Goal: Transaction & Acquisition: Purchase product/service

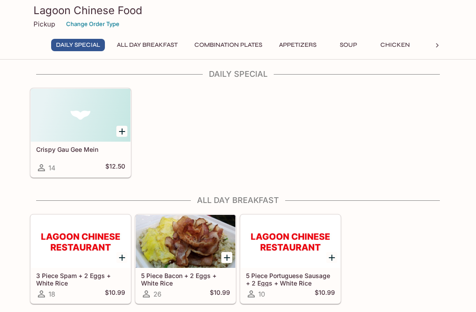
scroll to position [30, 0]
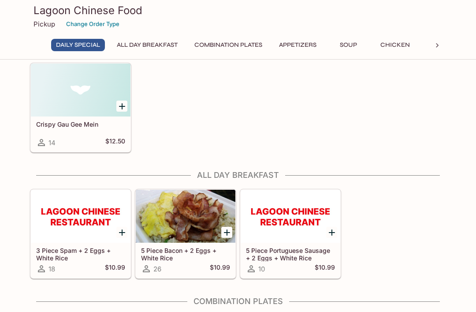
click at [123, 101] on icon "Add Crispy Gau Gee Mein" at bounding box center [122, 106] width 11 height 11
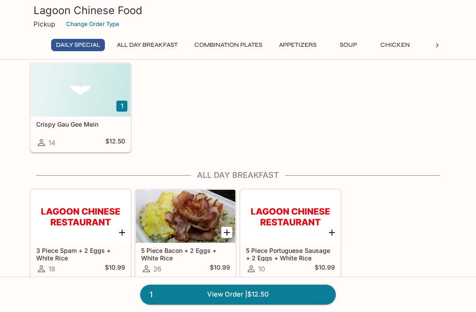
click at [120, 105] on button "1" at bounding box center [121, 106] width 11 height 11
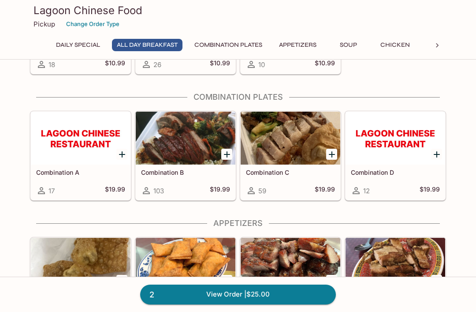
scroll to position [251, 0]
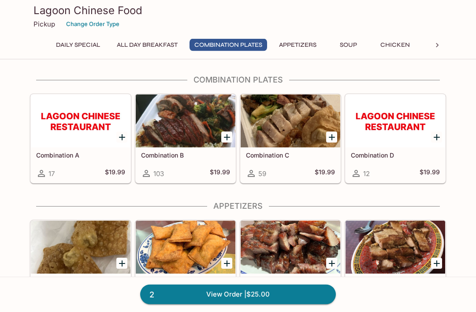
click at [223, 138] on icon "Add Combination B" at bounding box center [227, 137] width 11 height 11
click at [228, 134] on button "1" at bounding box center [226, 136] width 11 height 11
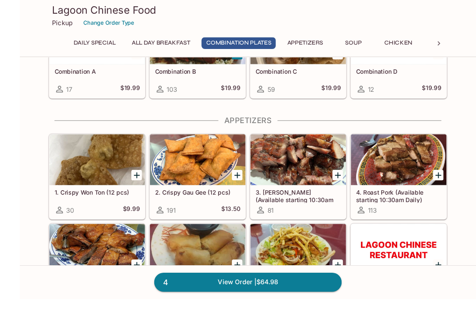
scroll to position [347, 0]
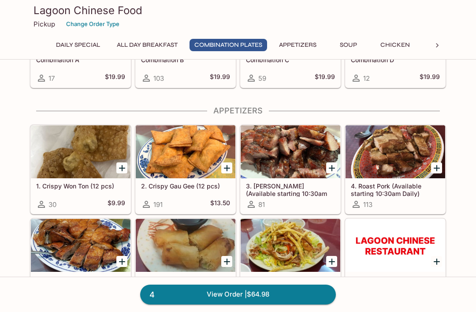
click at [118, 172] on icon "Add 1. Crispy Won Ton (12 pcs)" at bounding box center [122, 168] width 11 height 11
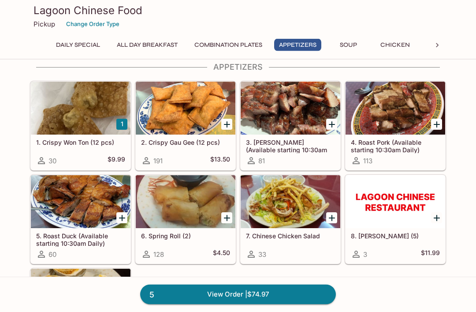
scroll to position [390, 0]
click at [388, 114] on div at bounding box center [396, 108] width 100 height 53
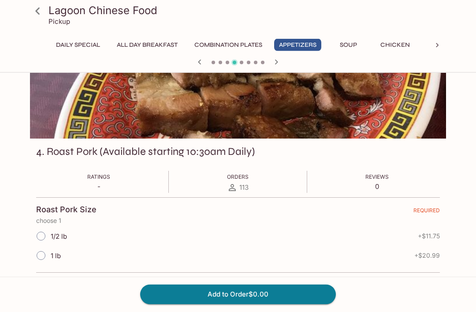
scroll to position [55, 0]
click at [37, 15] on icon at bounding box center [37, 11] width 15 height 15
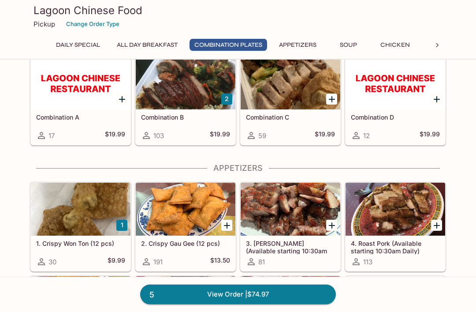
scroll to position [289, 0]
click at [88, 205] on div at bounding box center [81, 209] width 100 height 53
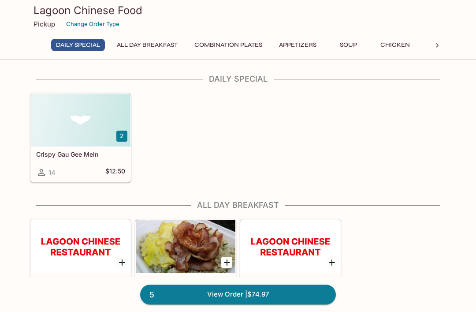
click at [86, 139] on div at bounding box center [81, 119] width 100 height 53
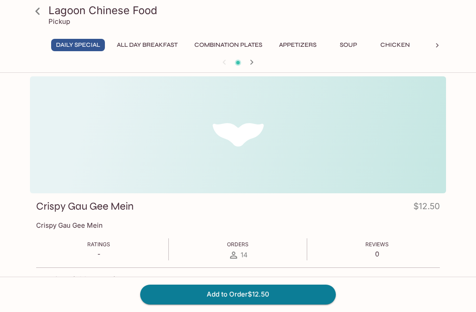
click at [41, 11] on icon at bounding box center [37, 11] width 15 height 15
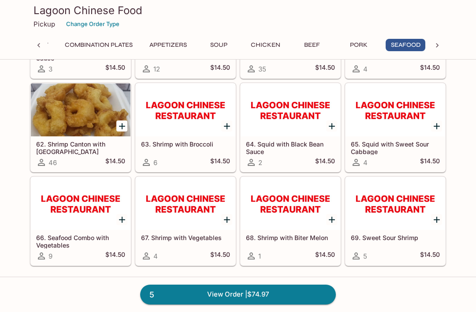
scroll to position [0, 131]
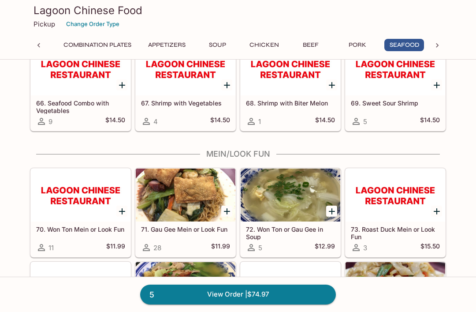
click at [291, 304] on link "5 View Order | $74.97" at bounding box center [238, 293] width 196 height 19
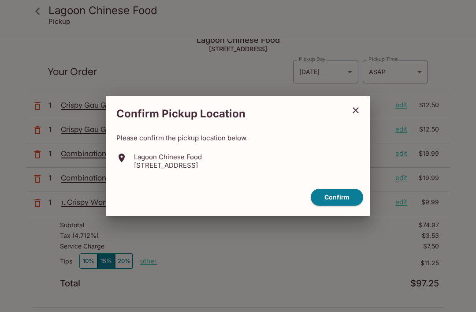
click at [341, 206] on button "Confirm" at bounding box center [337, 197] width 52 height 17
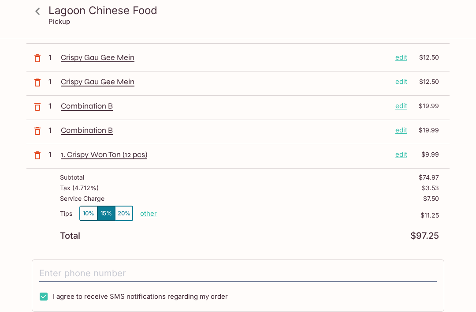
scroll to position [60, 0]
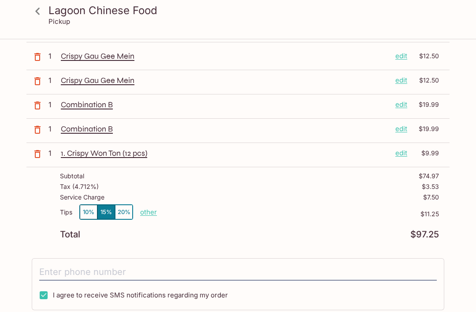
click at [149, 212] on p "other" at bounding box center [148, 212] width 17 height 8
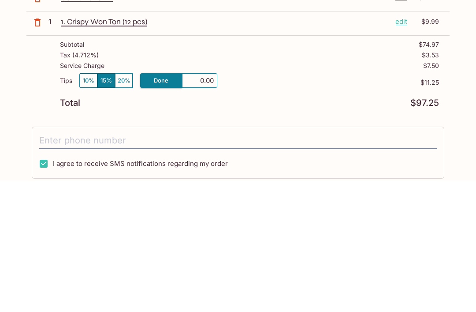
type input "0.00"
click at [306, 258] on div "I agree to receive SMS notifications regarding my order" at bounding box center [238, 284] width 413 height 52
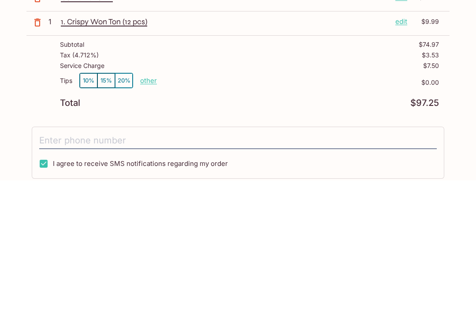
scroll to position [168, 0]
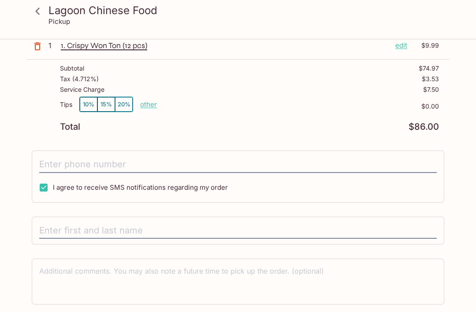
click at [252, 159] on input "tel" at bounding box center [238, 164] width 398 height 17
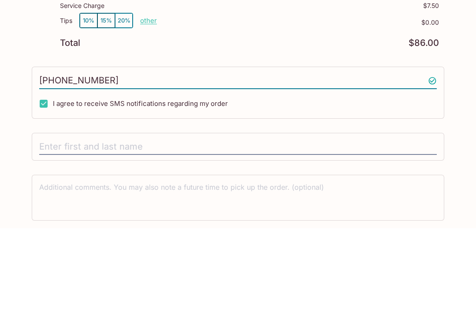
type input "[PHONE_NUMBER]"
click at [336, 222] on input "text" at bounding box center [238, 230] width 398 height 17
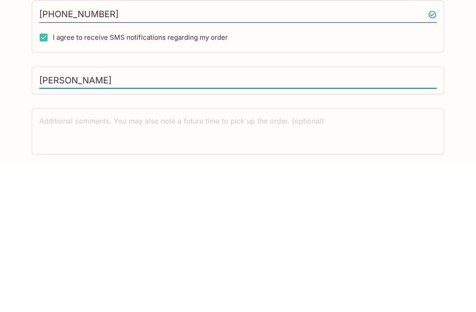
type input "[PERSON_NAME]"
click at [373, 266] on textarea at bounding box center [238, 281] width 398 height 30
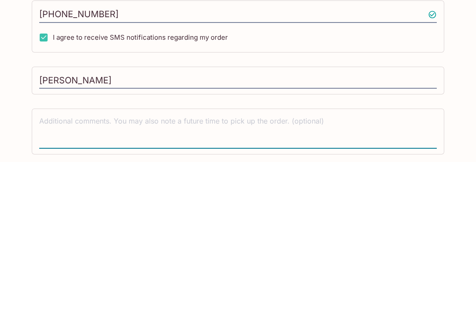
type textarea "I"
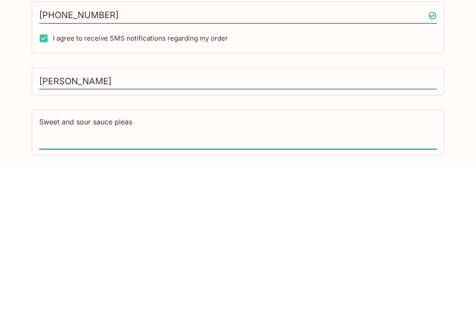
type textarea "Sweet and sour sauce please"
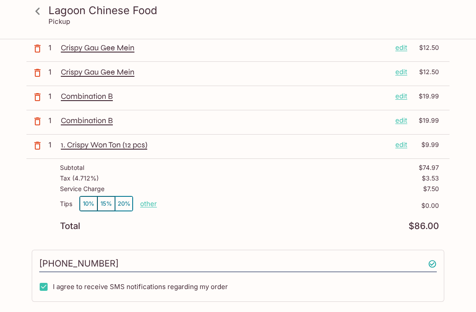
scroll to position [0, 0]
